Goal: Task Accomplishment & Management: Use online tool/utility

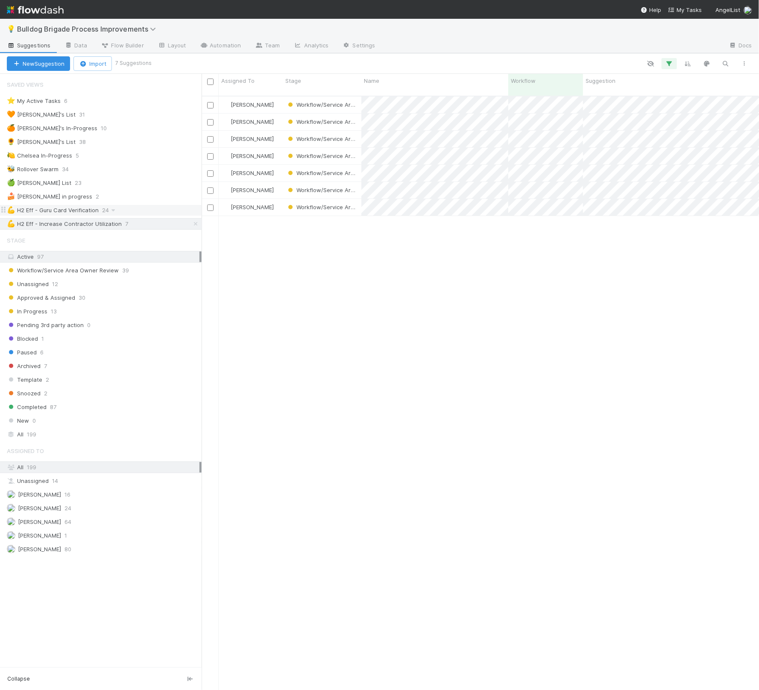
scroll to position [601, 558]
click at [89, 214] on div "💪 H2 Eff - Guru Card Verification" at bounding box center [53, 210] width 92 height 11
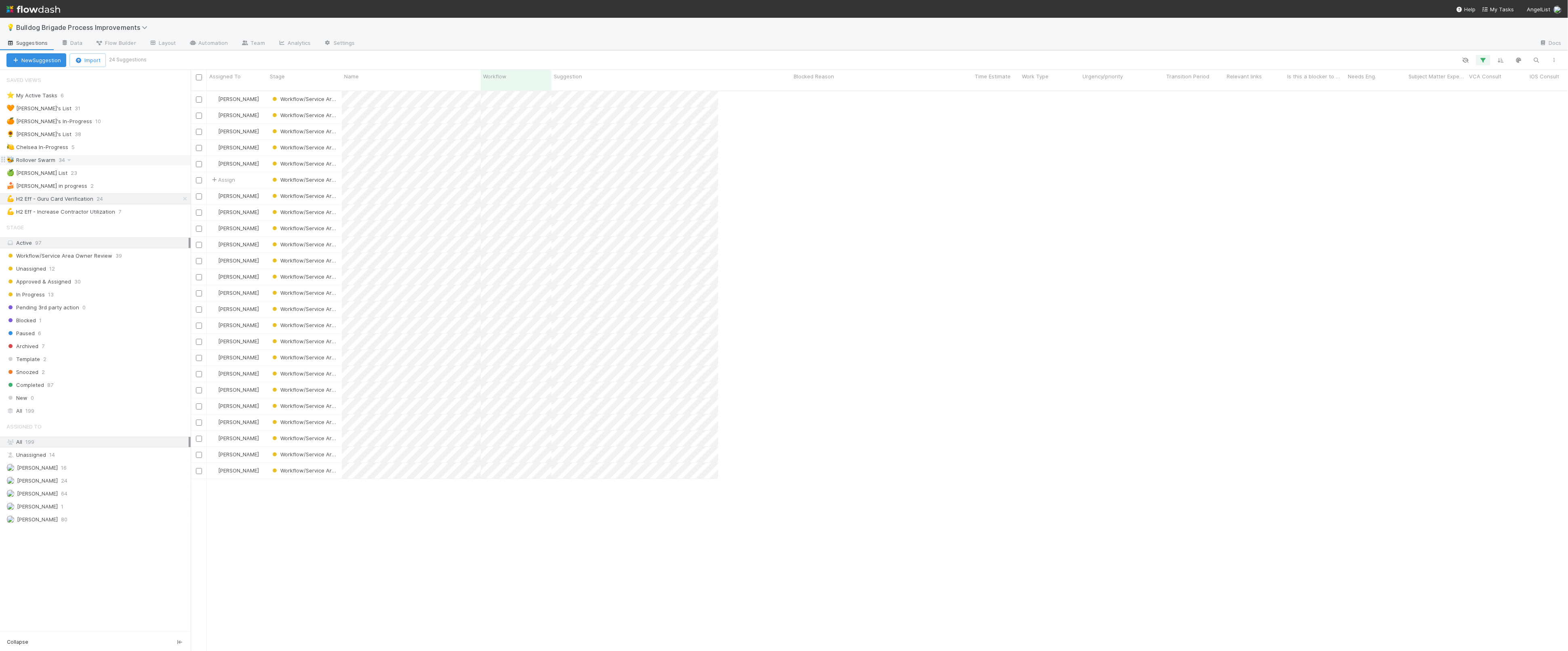
scroll to position [567, 1378]
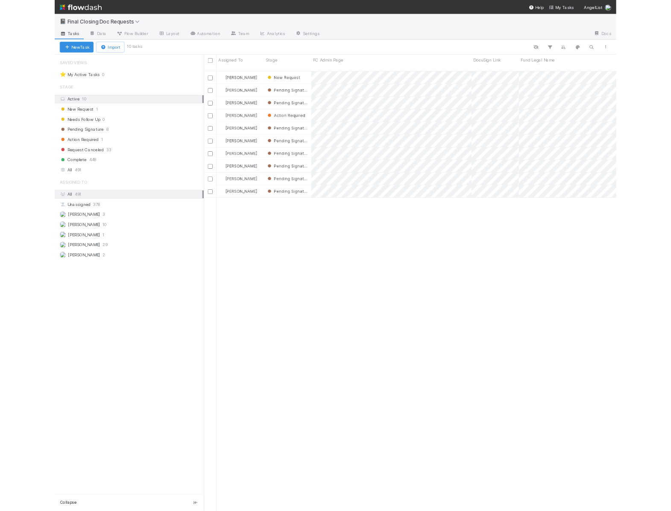
scroll to position [601, 558]
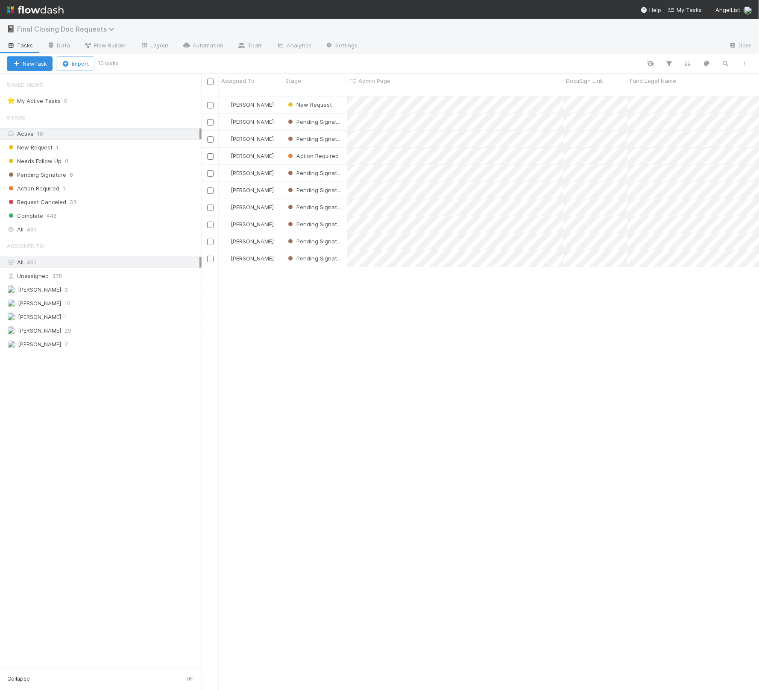
click at [44, 25] on span "Final Closing Doc Requests" at bounding box center [68, 29] width 102 height 9
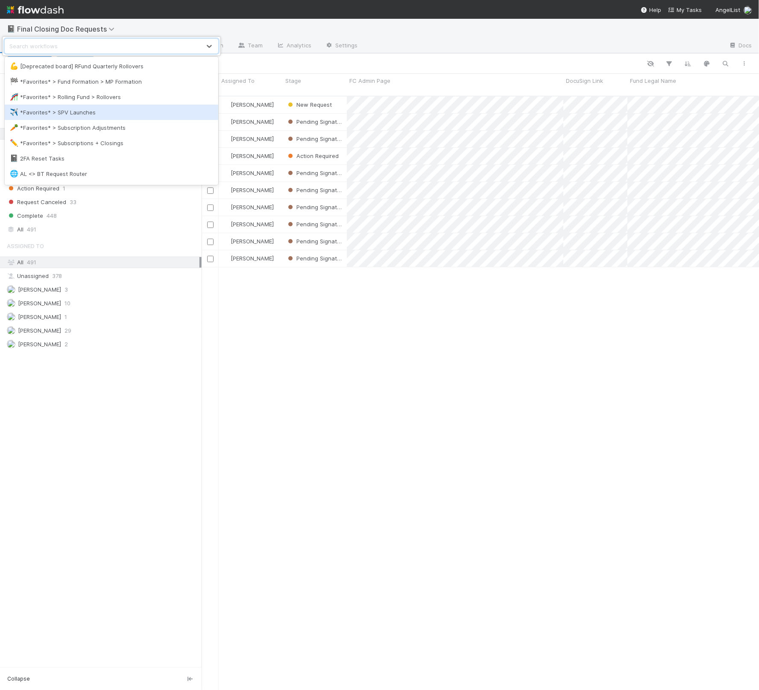
click at [102, 111] on div "✈️ *Favorites* > SPV Launches" at bounding box center [111, 112] width 203 height 9
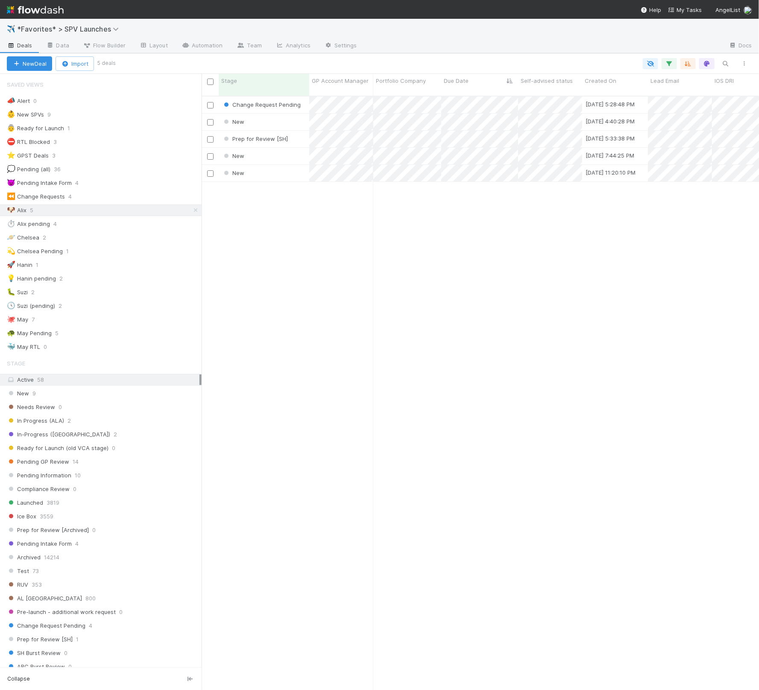
scroll to position [601, 558]
click at [73, 225] on div "⏱️ Alix pending 4" at bounding box center [104, 224] width 195 height 11
click at [196, 227] on icon at bounding box center [195, 224] width 9 height 6
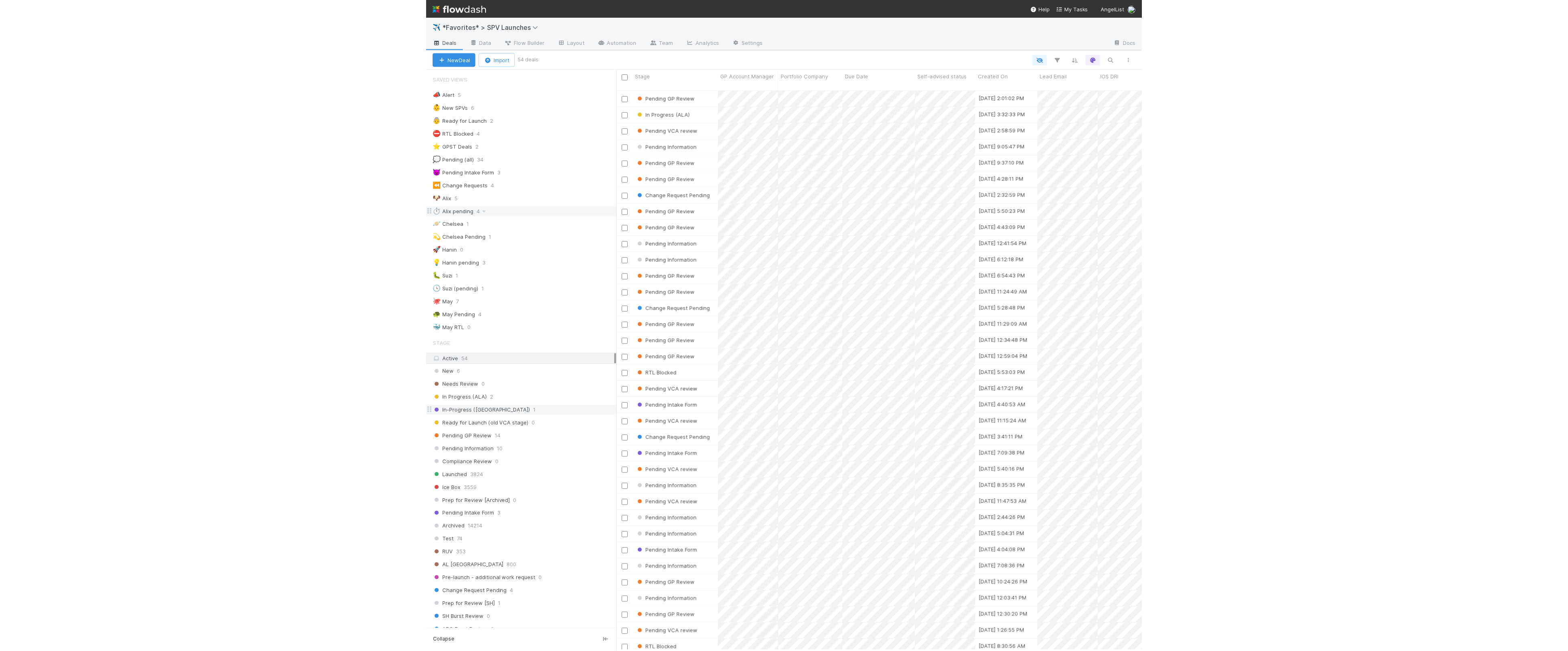
scroll to position [567, 1378]
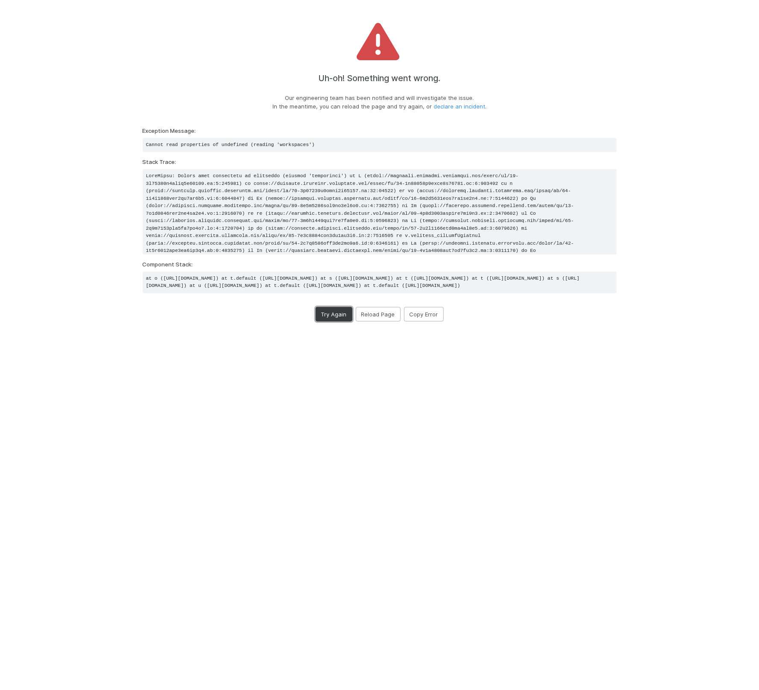
click at [318, 322] on button "Try Again" at bounding box center [334, 314] width 37 height 15
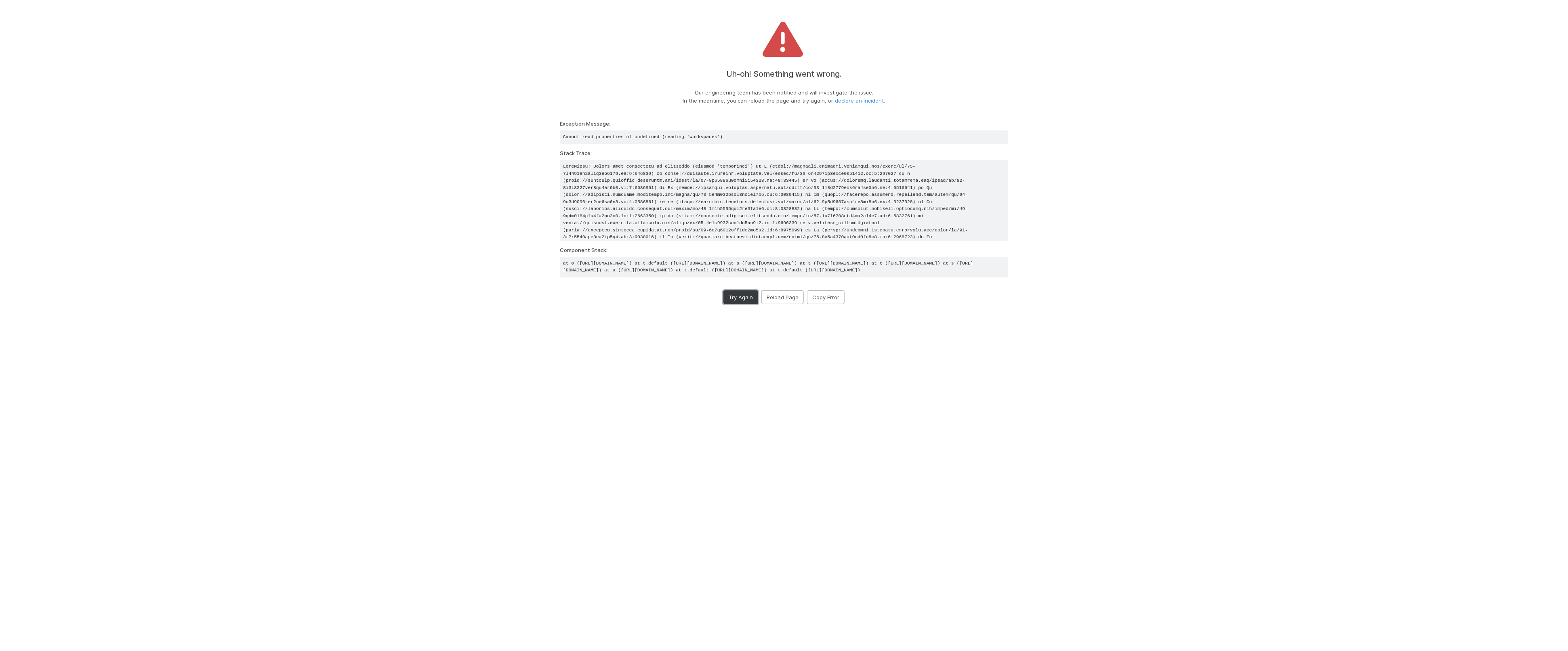
click at [737, 305] on button "Try Again" at bounding box center [741, 297] width 35 height 14
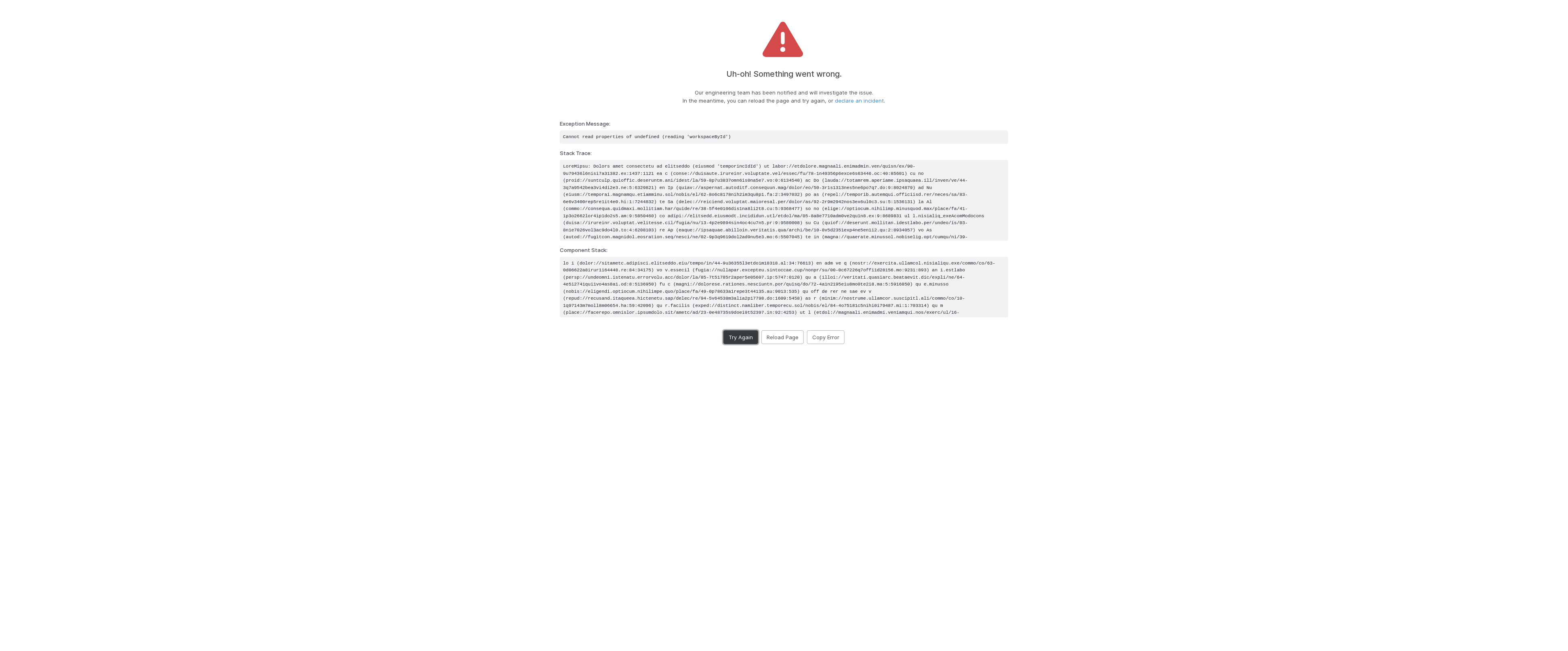
click at [746, 332] on button "Try Again" at bounding box center [741, 337] width 35 height 14
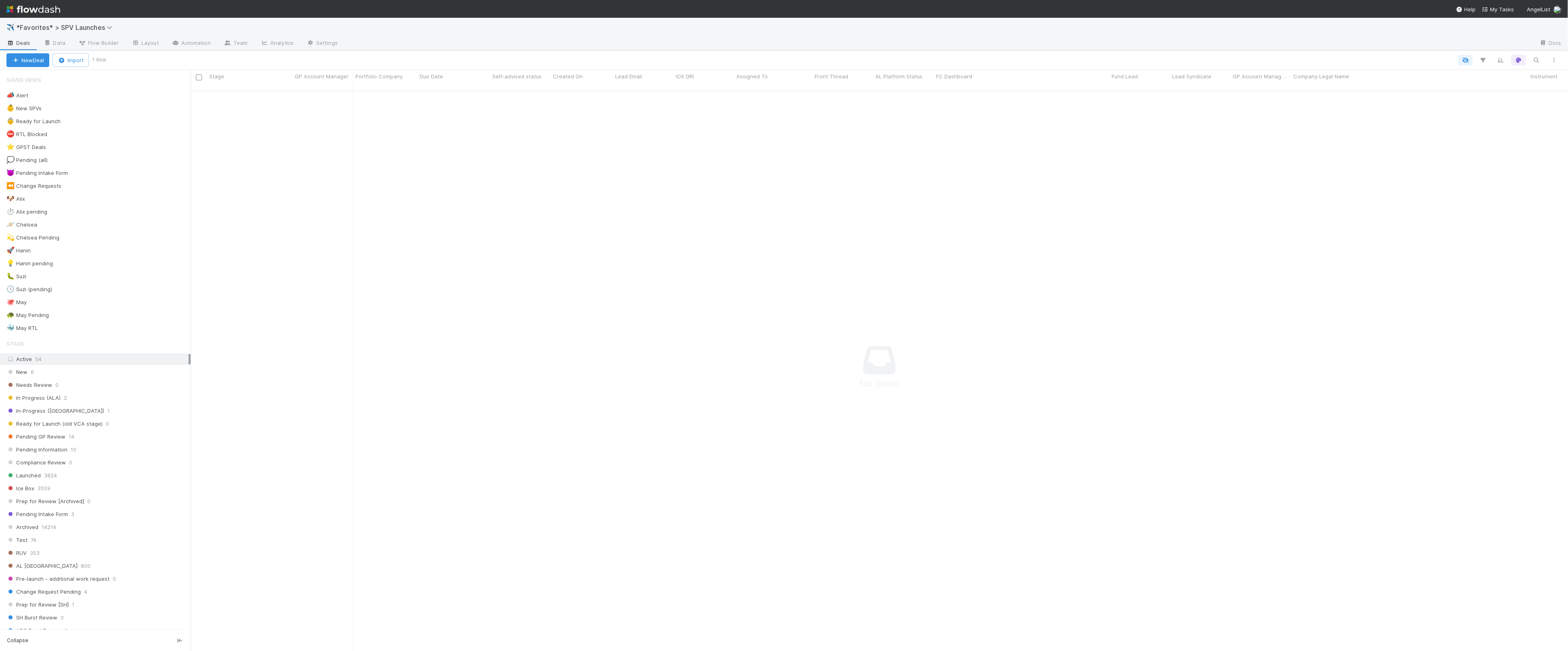
scroll to position [0, 1]
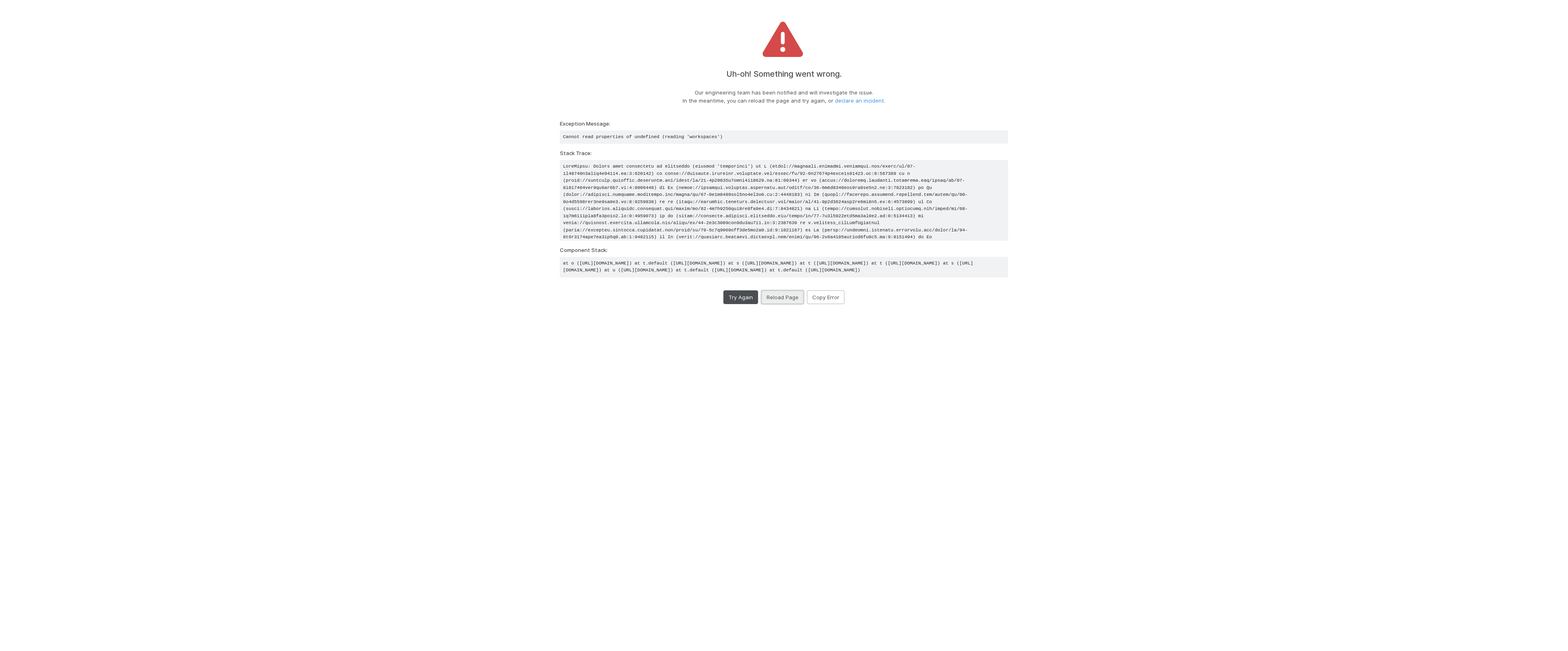
click at [789, 305] on button "Reload Page" at bounding box center [783, 297] width 43 height 14
